Goal: Task Accomplishment & Management: Use online tool/utility

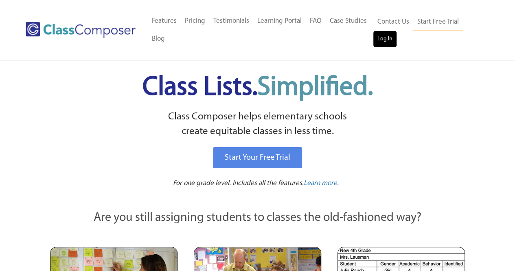
click at [388, 44] on link "Log In" at bounding box center [384, 39] width 23 height 16
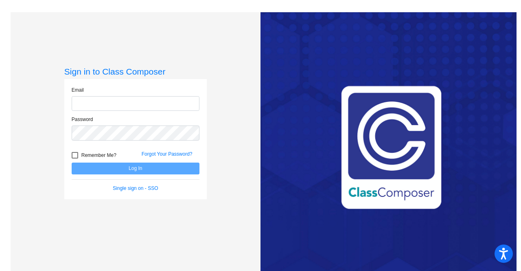
type input "[PERSON_NAME][EMAIL_ADDRESS][PERSON_NAME][DOMAIN_NAME]"
click at [157, 170] on button "Log In" at bounding box center [136, 168] width 128 height 12
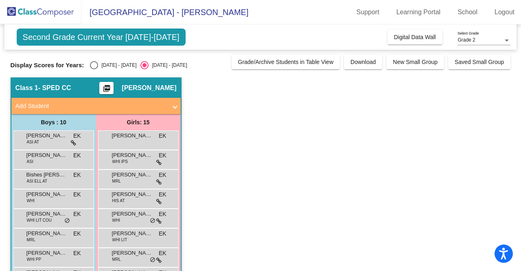
click at [95, 68] on div "Select an option" at bounding box center [94, 65] width 8 height 8
click at [94, 69] on input "2024 - 2025" at bounding box center [94, 69] width 0 height 0
radio input "true"
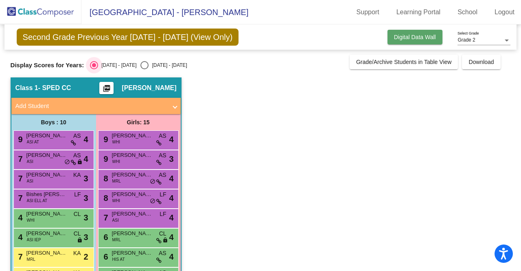
click at [430, 39] on span "Digital Data Wall" at bounding box center [415, 37] width 42 height 7
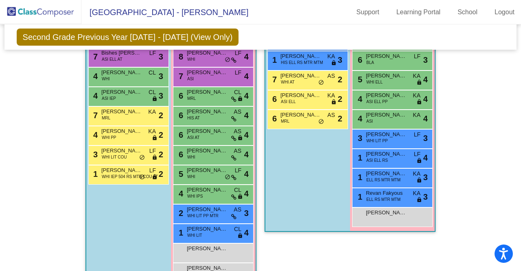
scroll to position [295, 0]
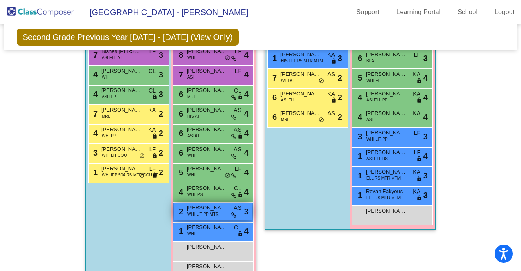
click at [208, 212] on span "WHI LIT PP MTR" at bounding box center [202, 214] width 31 height 6
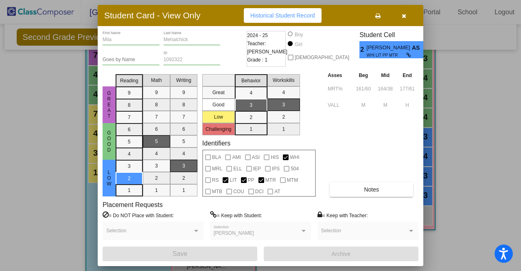
click at [235, 181] on span "LIT" at bounding box center [233, 180] width 7 height 10
click at [272, 182] on span "MTR" at bounding box center [270, 180] width 11 height 10
click at [404, 16] on icon "button" at bounding box center [404, 16] width 4 height 6
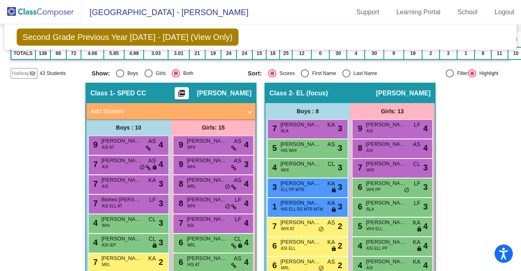
scroll to position [158, 0]
